Goal: Navigation & Orientation: Find specific page/section

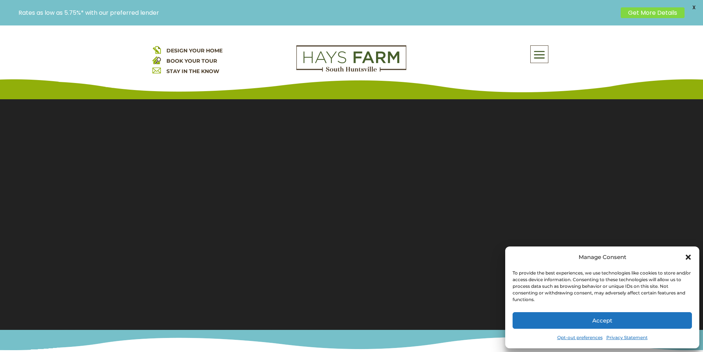
click at [682, 326] on button "Accept" at bounding box center [602, 320] width 179 height 17
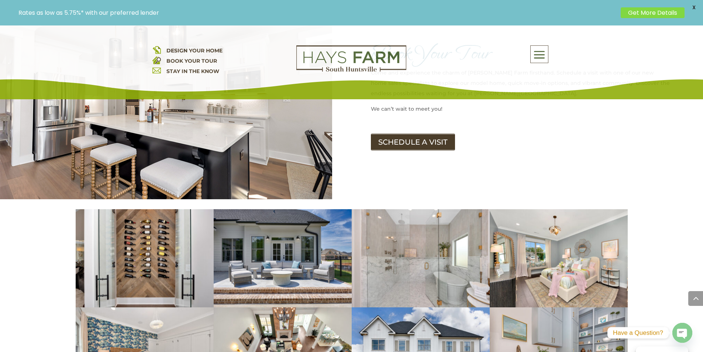
scroll to position [997, 0]
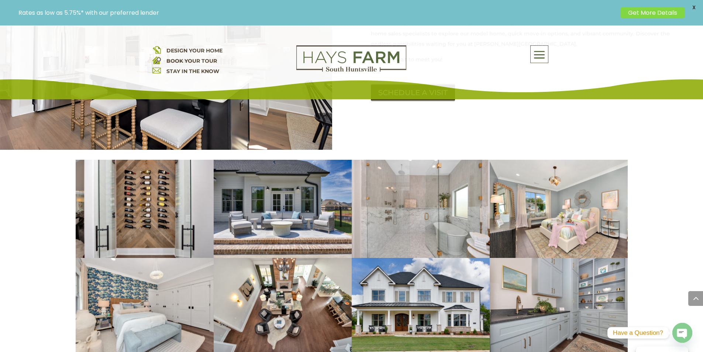
click at [433, 62] on div "About Us Quick Move-in Homes Amenities Galleries Shops, Restaurants, & Retail M…" at bounding box center [484, 54] width 133 height 18
click at [392, 55] on img at bounding box center [351, 58] width 110 height 27
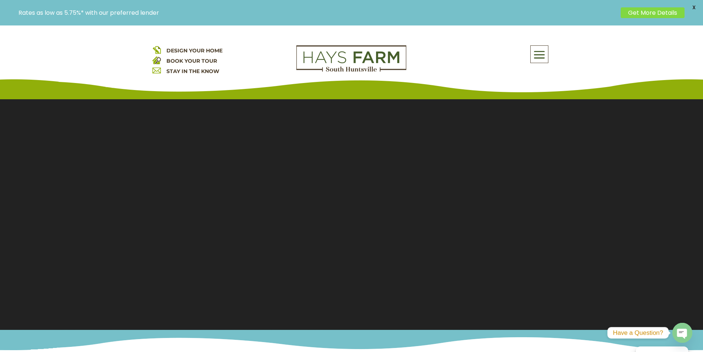
click at [188, 51] on span "DESIGN YOUR HOME" at bounding box center [194, 50] width 56 height 7
